Goal: Transaction & Acquisition: Subscribe to service/newsletter

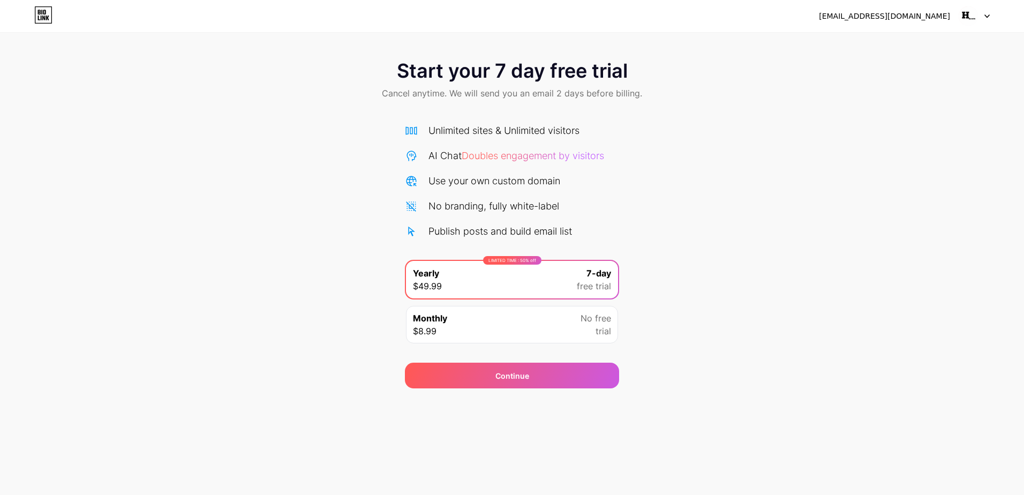
click at [983, 415] on div "[EMAIL_ADDRESS][DOMAIN_NAME] Logout Link Copied Start your 7 day free trial Can…" at bounding box center [512, 247] width 1024 height 495
click at [978, 18] on img at bounding box center [968, 16] width 20 height 20
click at [12, 14] on div "recordshoms@gmail.com Logout" at bounding box center [512, 15] width 1024 height 19
click at [995, 56] on div "Start your 7 day free trial Cancel anytime. We will send you an email 2 days be…" at bounding box center [512, 80] width 1024 height 63
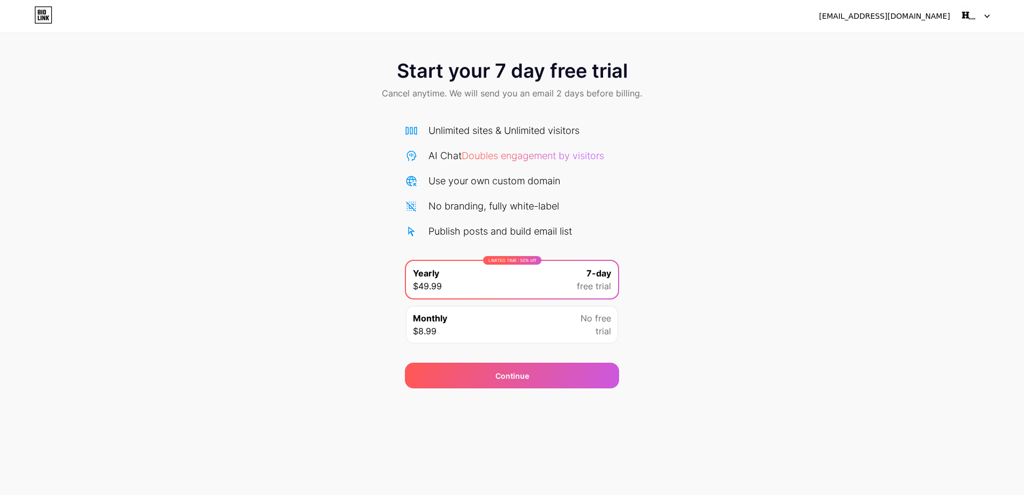
drag, startPoint x: 1024, startPoint y: 54, endPoint x: 1013, endPoint y: 55, distance: 10.7
click at [1013, 55] on div "Start your 7 day free trial Cancel anytime. We will send you an email 2 days be…" at bounding box center [512, 80] width 1024 height 63
drag, startPoint x: 701, startPoint y: 59, endPoint x: 612, endPoint y: 58, distance: 88.9
click at [665, 59] on div "Start your 7 day free trial Cancel anytime. We will send you an email 2 days be…" at bounding box center [512, 80] width 1024 height 63
drag, startPoint x: 612, startPoint y: 58, endPoint x: 213, endPoint y: 60, distance: 399.1
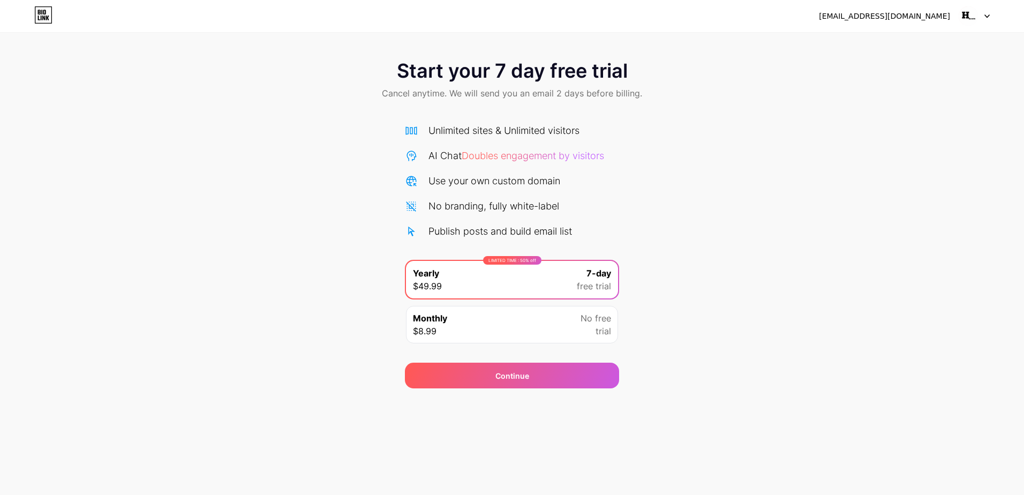
click at [239, 59] on div "Start your 7 day free trial Cancel anytime. We will send you an email 2 days be…" at bounding box center [512, 80] width 1024 height 63
click at [198, 62] on div "Start your 7 day free trial Cancel anytime. We will send you an email 2 days be…" at bounding box center [512, 80] width 1024 height 63
click at [72, 50] on div "Start your 7 day free trial Cancel anytime. We will send you an email 2 days be…" at bounding box center [512, 80] width 1024 height 63
drag, startPoint x: 86, startPoint y: 213, endPoint x: 100, endPoint y: 271, distance: 58.9
click at [99, 262] on div "Start your 7 day free trial Cancel anytime. We will send you an email 2 days be…" at bounding box center [512, 218] width 1024 height 339
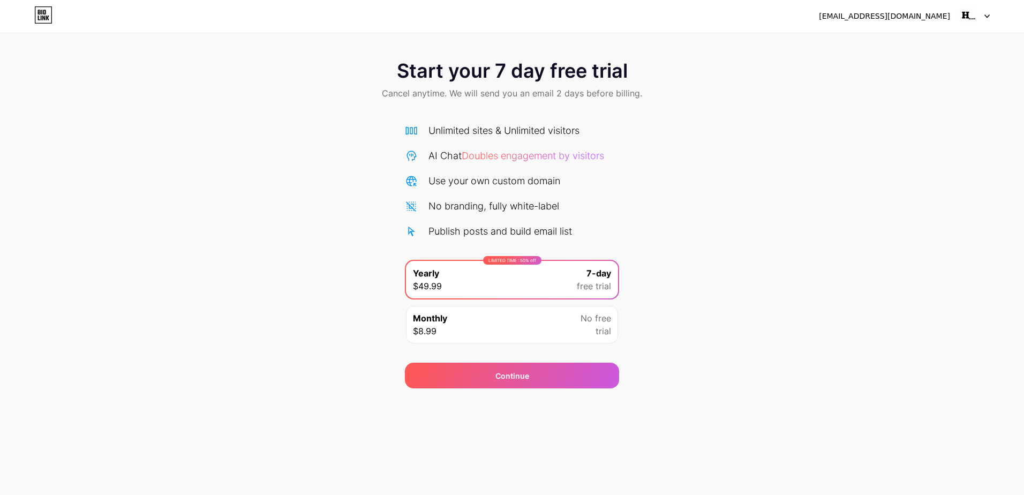
click at [100, 280] on div "Start your 7 day free trial Cancel anytime. We will send you an email 2 days be…" at bounding box center [512, 218] width 1024 height 339
drag, startPoint x: 102, startPoint y: 282, endPoint x: 123, endPoint y: 282, distance: 21.4
click at [108, 283] on div "Start your 7 day free trial Cancel anytime. We will send you an email 2 days be…" at bounding box center [512, 218] width 1024 height 339
click at [990, 448] on div "recordshoms@gmail.com Logout Link Copied Start your 7 day free trial Cancel any…" at bounding box center [512, 247] width 1024 height 495
drag, startPoint x: 972, startPoint y: 490, endPoint x: 936, endPoint y: 487, distance: 36.0
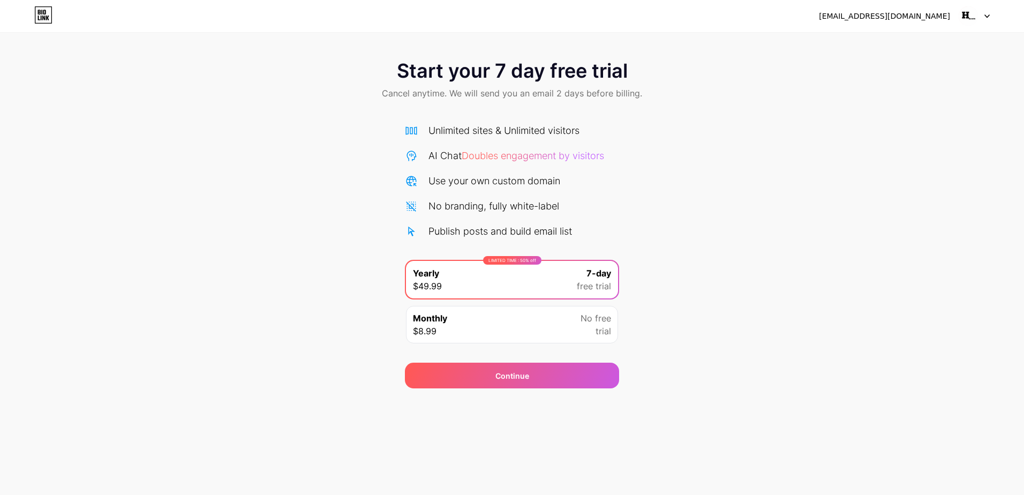
click at [966, 493] on div "recordshoms@gmail.com Logout Link Copied Start your 7 day free trial Cancel any…" at bounding box center [512, 247] width 1024 height 495
drag, startPoint x: 528, startPoint y: 467, endPoint x: 451, endPoint y: 467, distance: 77.1
click at [451, 467] on div "recordshoms@gmail.com Logout Link Copied Start your 7 day free trial Cancel any…" at bounding box center [512, 247] width 1024 height 495
click at [163, 459] on div "recordshoms@gmail.com Logout Link Copied Start your 7 day free trial Cancel any…" at bounding box center [512, 247] width 1024 height 495
click at [16, 470] on div "recordshoms@gmail.com Logout Link Copied Start your 7 day free trial Cancel any…" at bounding box center [512, 247] width 1024 height 495
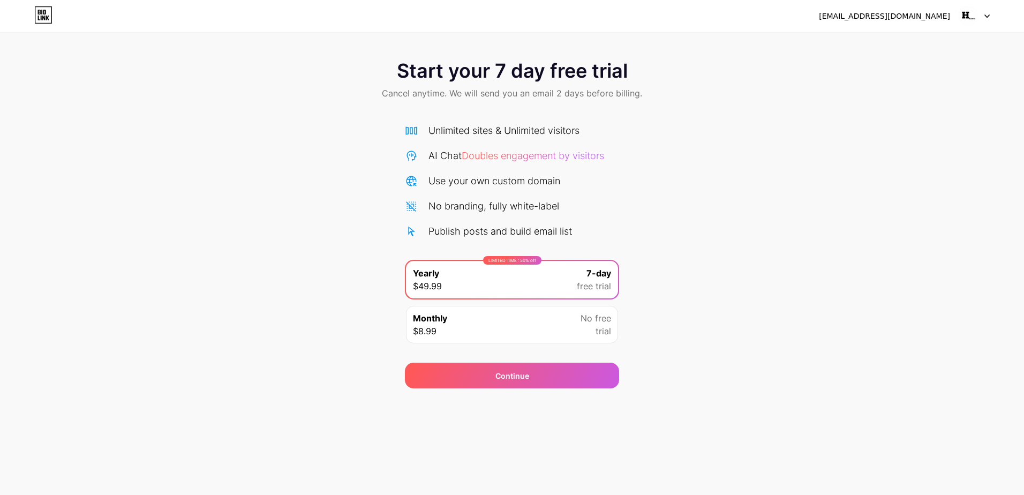
click at [672, 224] on div "Start your 7 day free trial Cancel anytime. We will send you an email 2 days be…" at bounding box center [512, 218] width 1024 height 339
click at [525, 209] on div "No branding, fully white-label" at bounding box center [494, 206] width 131 height 14
drag, startPoint x: 710, startPoint y: 306, endPoint x: 658, endPoint y: 343, distance: 63.8
click at [662, 340] on div "Start your 7 day free trial Cancel anytime. We will send you an email 2 days be…" at bounding box center [512, 218] width 1024 height 339
click at [541, 394] on div "[EMAIL_ADDRESS][DOMAIN_NAME] Logout Link Copied Start your 7 day free trial Can…" at bounding box center [512, 247] width 1024 height 495
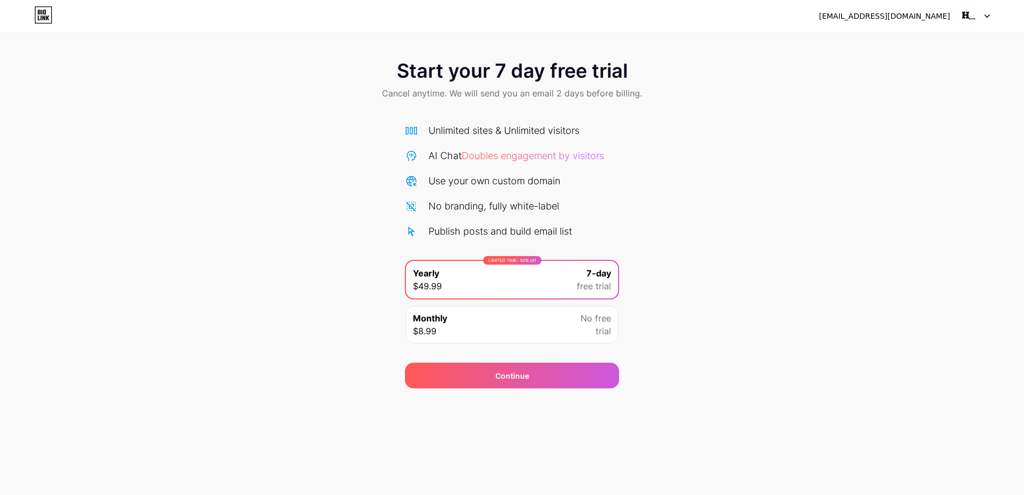
click at [578, 314] on div "Monthly $8.99 No free trial" at bounding box center [512, 324] width 212 height 37
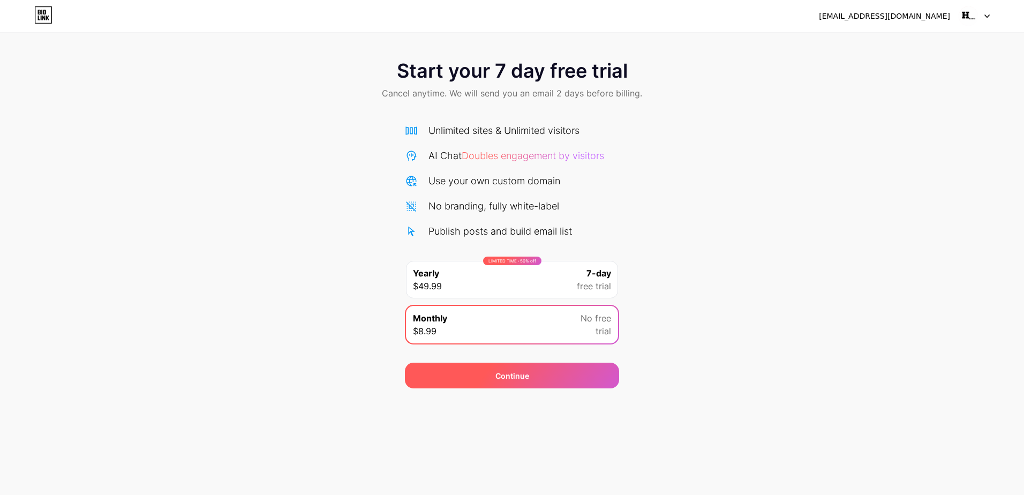
click at [572, 379] on div "Continue" at bounding box center [512, 376] width 214 height 26
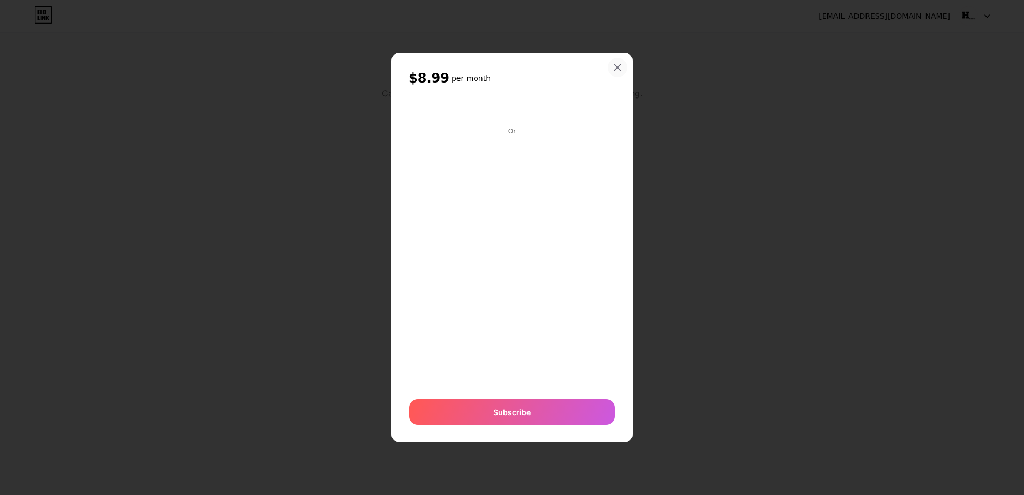
click at [617, 70] on icon at bounding box center [617, 67] width 9 height 9
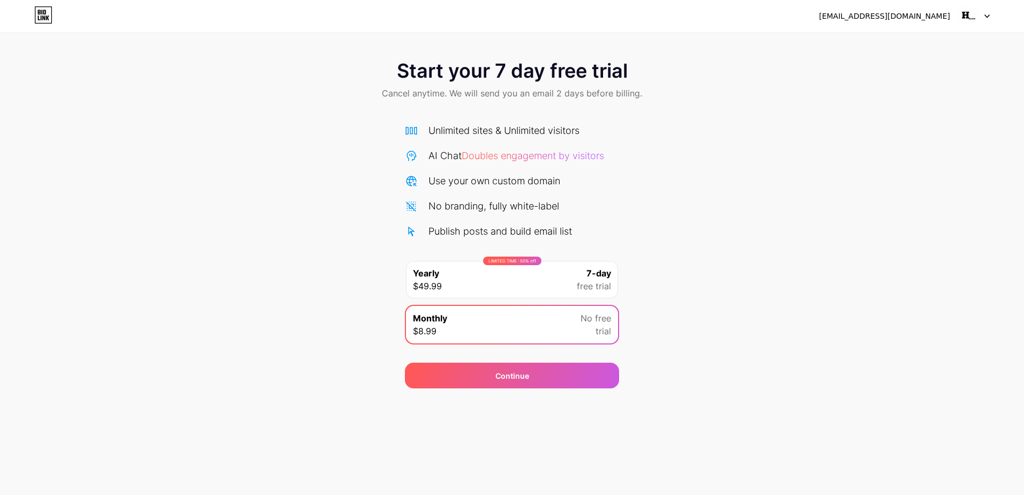
click at [140, 79] on div "Start your 7 day free trial Cancel anytime. We will send you an email 2 days be…" at bounding box center [512, 80] width 1024 height 63
click at [48, 22] on icon at bounding box center [43, 14] width 18 height 17
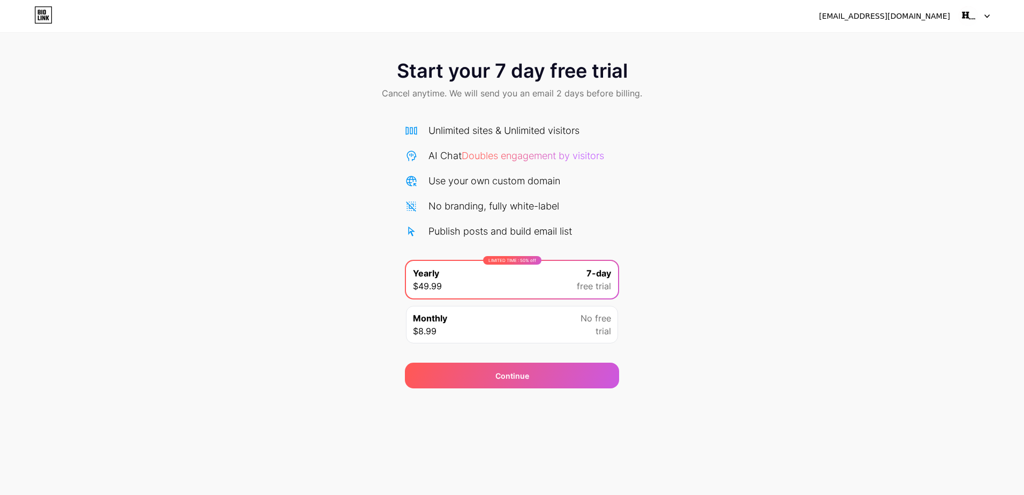
click at [963, 16] on img at bounding box center [968, 16] width 20 height 20
click at [921, 38] on li "Logout" at bounding box center [923, 43] width 133 height 29
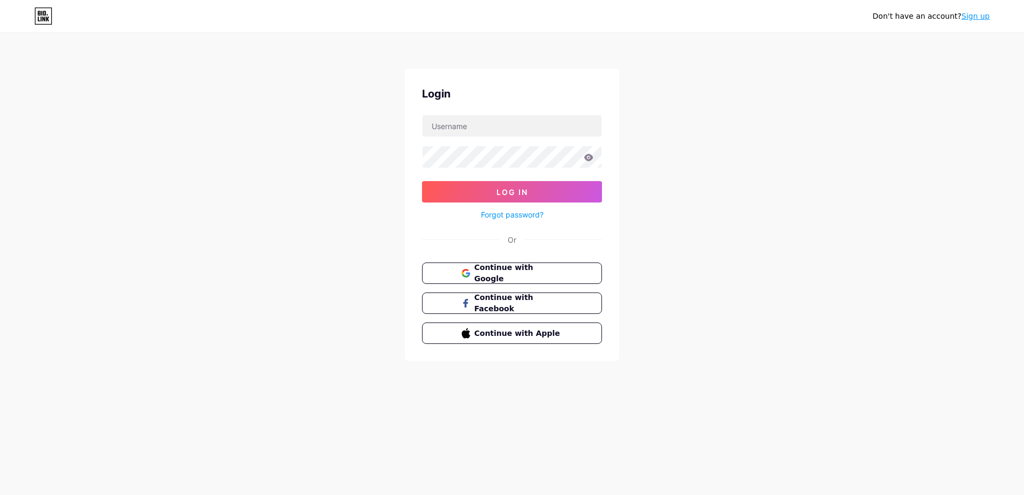
click at [0, 494] on nordpass-portal at bounding box center [0, 495] width 0 height 0
type input "recordshoms"
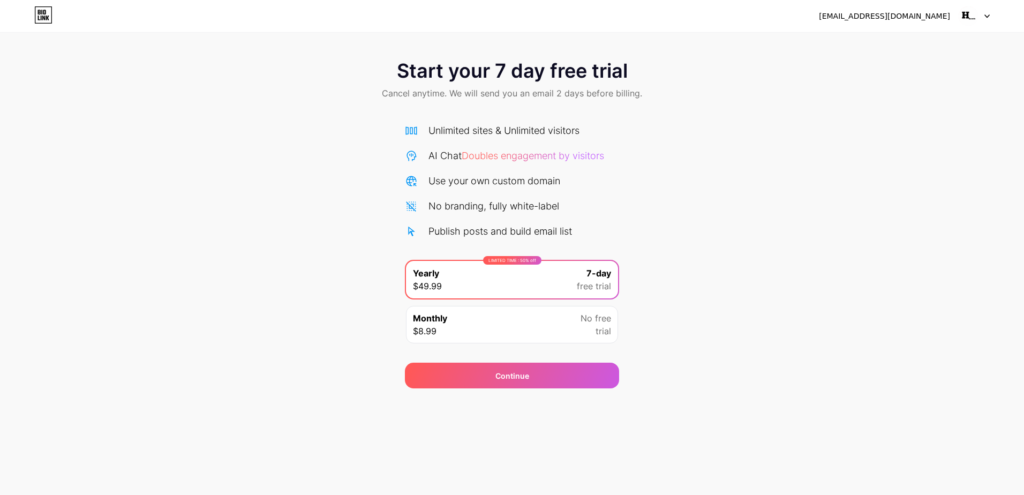
click at [559, 214] on div "Unlimited sites & Unlimited visitors AI Chat Doubles engagement by visitors Use…" at bounding box center [512, 180] width 214 height 115
click at [976, 16] on img at bounding box center [968, 16] width 20 height 20
click at [911, 40] on li "Logout" at bounding box center [923, 43] width 133 height 29
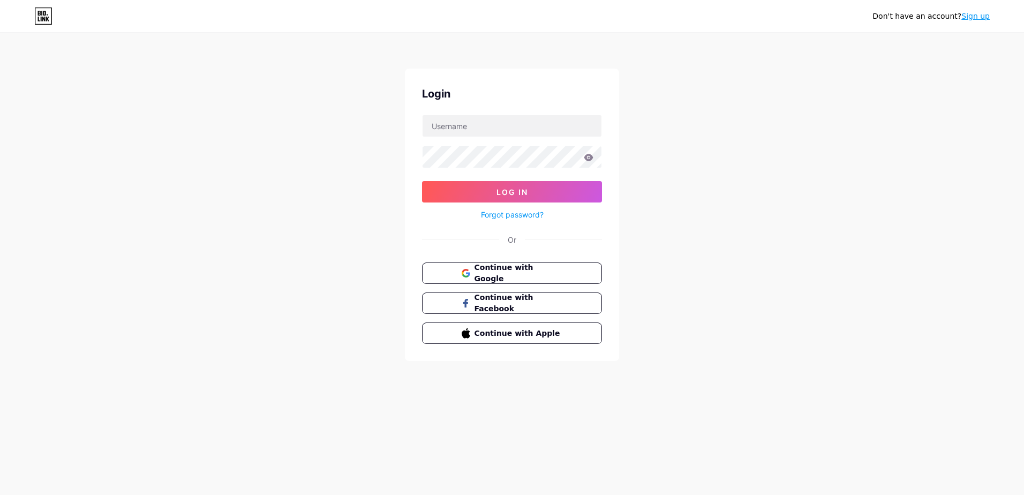
click at [40, 17] on icon at bounding box center [43, 15] width 18 height 17
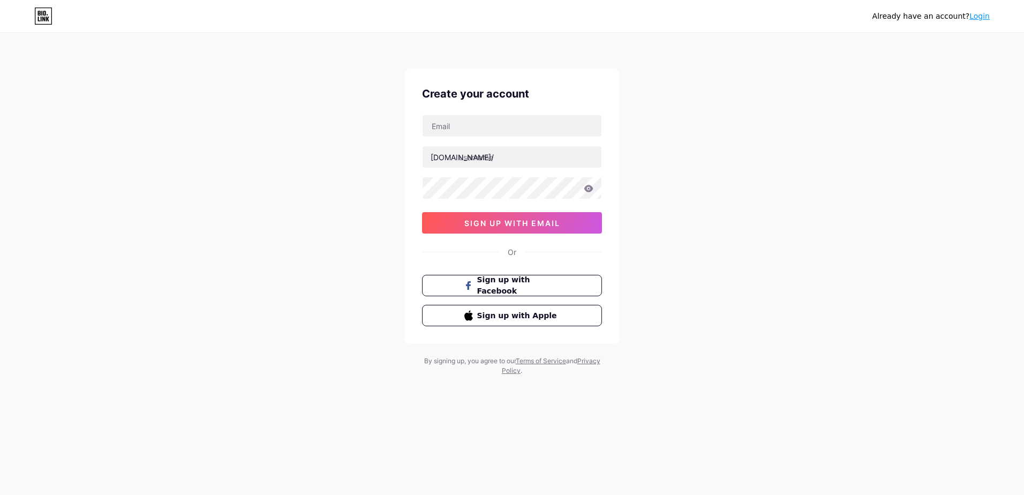
click at [504, 138] on div "[DOMAIN_NAME]/ 0cAFcWeA5c7_2s5eZO-mMx_umxvB_GSW2Pxd43LjAJlG52GO09UnCpXZxG5H_3er…" at bounding box center [512, 174] width 180 height 119
click at [507, 127] on input "text" at bounding box center [512, 125] width 179 height 21
click at [670, 266] on div "Already have an account? Login Create your account [DOMAIN_NAME]/ 0cAFcWeA5c7_2…" at bounding box center [512, 205] width 1024 height 410
click at [660, 256] on div "Already have an account? Login Create your account [DOMAIN_NAME]/ 0cAFcWeA5c7_2…" at bounding box center [512, 205] width 1024 height 410
click at [513, 253] on div "Or" at bounding box center [512, 251] width 9 height 11
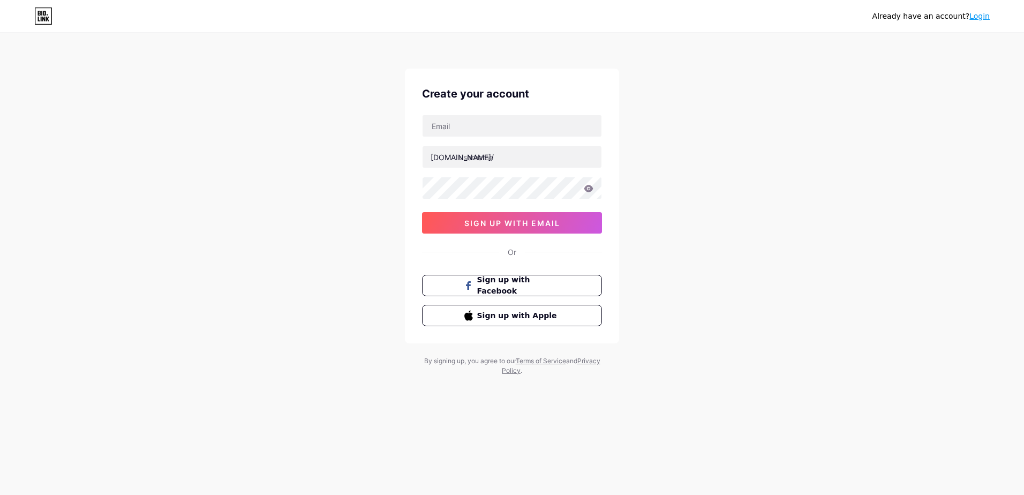
click at [975, 18] on link "Login" at bounding box center [980, 16] width 20 height 9
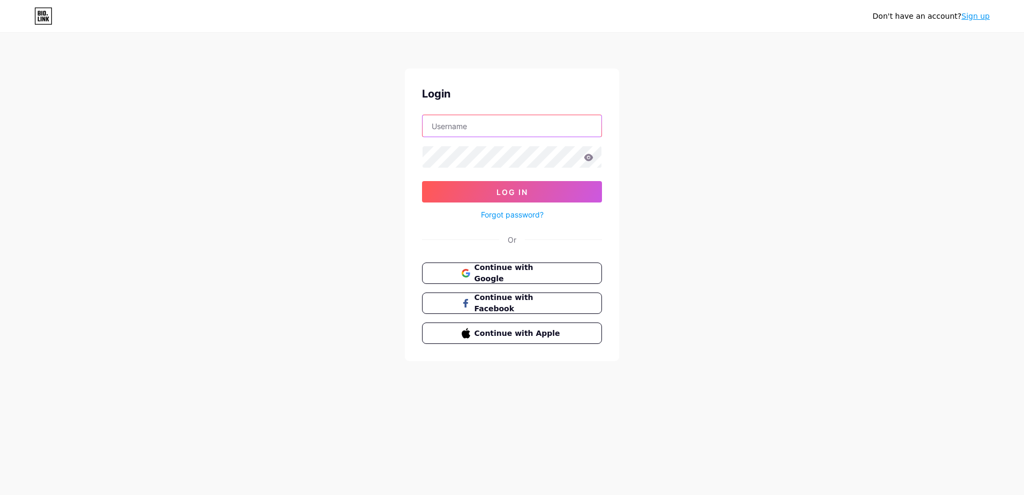
click at [461, 127] on input "text" at bounding box center [512, 125] width 179 height 21
click at [0, 494] on nordpass-autofill-portal at bounding box center [0, 495] width 0 height 0
type input "recordshoms"
click at [501, 197] on button "Log In" at bounding box center [512, 191] width 180 height 21
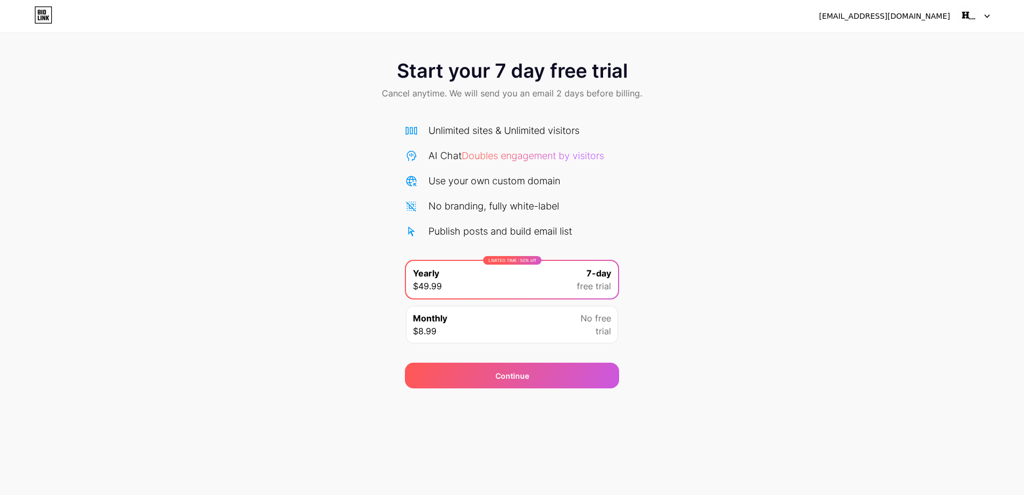
drag, startPoint x: 952, startPoint y: 49, endPoint x: 985, endPoint y: 40, distance: 33.6
click at [961, 46] on div "Start your 7 day free trial Cancel anytime. We will send you an email 2 days be…" at bounding box center [512, 194] width 1024 height 388
drag, startPoint x: 985, startPoint y: 40, endPoint x: 1010, endPoint y: 40, distance: 25.7
click at [989, 40] on div "Start your 7 day free trial Cancel anytime. We will send you an email 2 days be…" at bounding box center [512, 194] width 1024 height 388
drag, startPoint x: 1010, startPoint y: 40, endPoint x: 286, endPoint y: 156, distance: 734.2
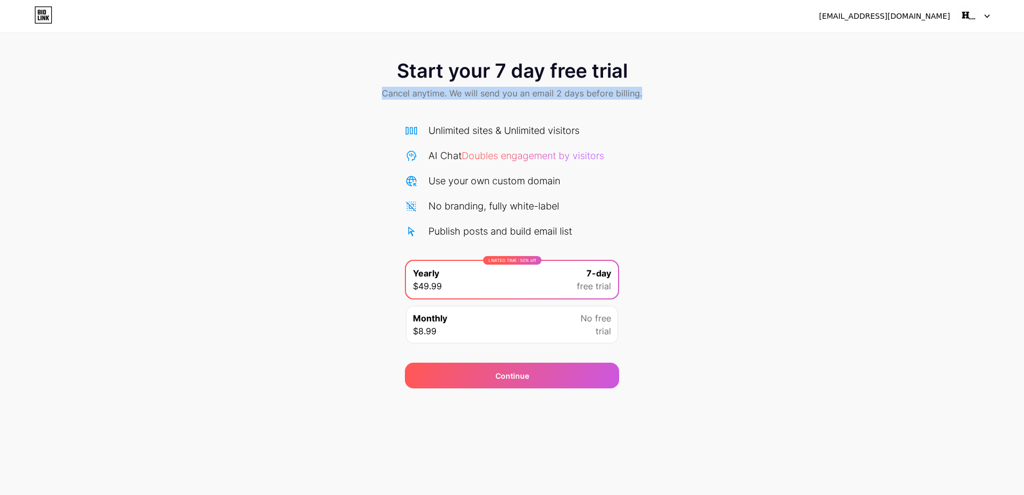
click at [286, 156] on div "Start your 7 day free trial Cancel anytime. We will send you an email 2 days be…" at bounding box center [512, 194] width 1024 height 388
click at [206, 204] on div "Start your 7 day free trial Cancel anytime. We will send you an email 2 days be…" at bounding box center [512, 218] width 1024 height 339
